Goal: Task Accomplishment & Management: Manage account settings

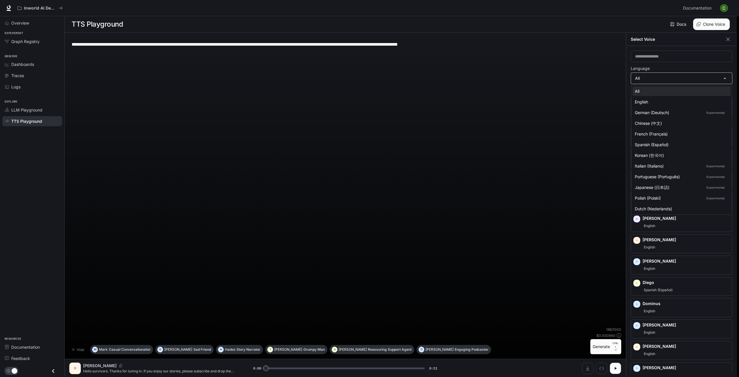
click at [663, 82] on body "**********" at bounding box center [369, 188] width 739 height 377
click at [669, 79] on div at bounding box center [369, 188] width 739 height 377
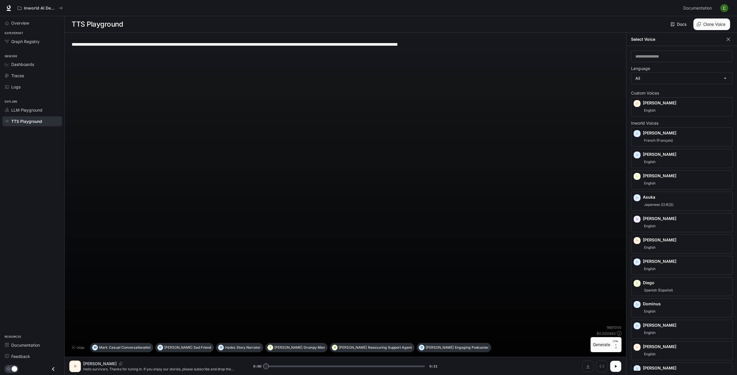
click at [730, 39] on icon "button" at bounding box center [729, 39] width 6 height 6
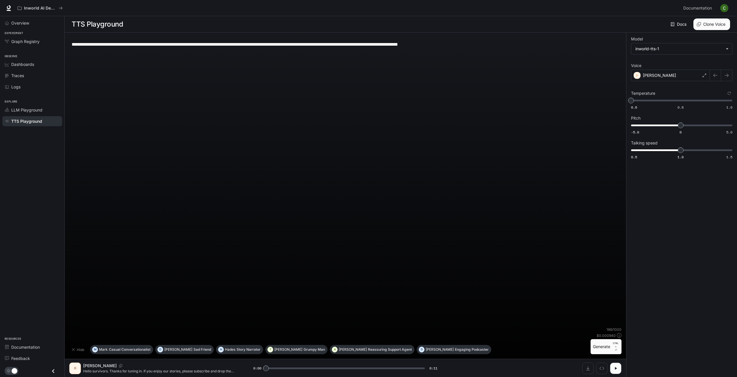
click at [722, 5] on img "button" at bounding box center [724, 8] width 8 height 8
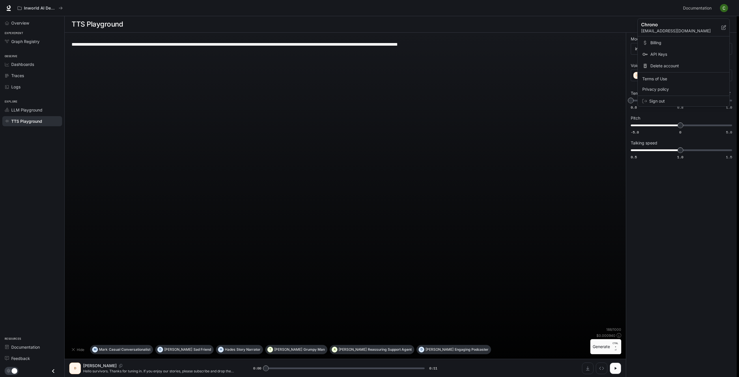
click at [676, 43] on span "Billing" at bounding box center [688, 43] width 75 height 6
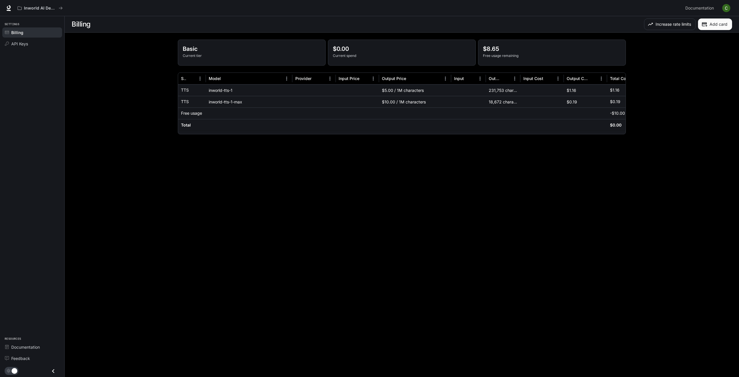
click at [250, 259] on main "Billing Increase rate limits Add card Basic Current tier $0.00 Current spend $8…" at bounding box center [402, 196] width 675 height 361
